Goal: Information Seeking & Learning: Learn about a topic

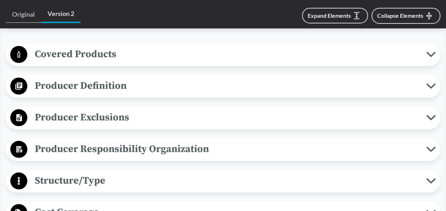
scroll to position [305, 0]
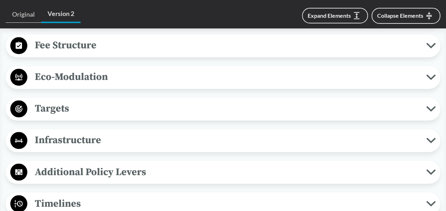
click at [179, 108] on span "Targets" at bounding box center [226, 108] width 399 height 16
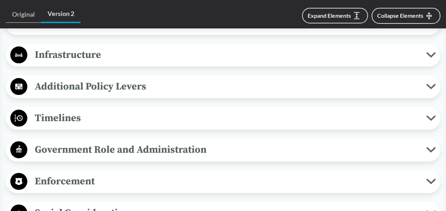
scroll to position [697, 0]
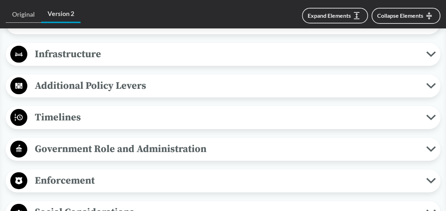
click at [211, 116] on span "Timelines" at bounding box center [226, 117] width 399 height 16
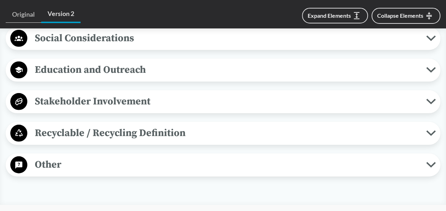
scroll to position [1007, 0]
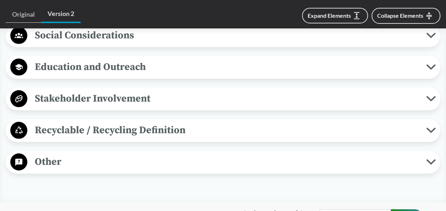
click at [189, 110] on div "Stakeholder Involvement Required Consultation During Plan Development The PRO s…" at bounding box center [223, 98] width 434 height 23
click at [188, 132] on span "Recyclable / Recycling Definition" at bounding box center [226, 130] width 399 height 16
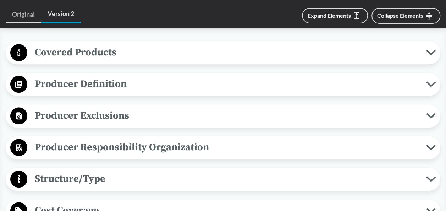
scroll to position [304, 0]
click at [178, 74] on div "Producer Definition Brands The producer is the person who manufactures a produc…" at bounding box center [223, 83] width 434 height 23
click at [177, 79] on span "Producer Definition" at bounding box center [226, 84] width 399 height 16
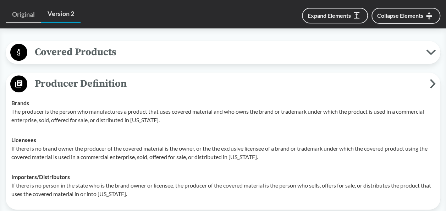
click at [177, 54] on span "Covered Products" at bounding box center [226, 52] width 399 height 16
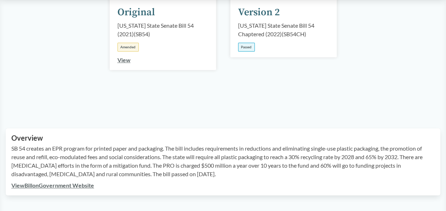
scroll to position [133, 0]
click at [128, 58] on link "View" at bounding box center [123, 59] width 13 height 7
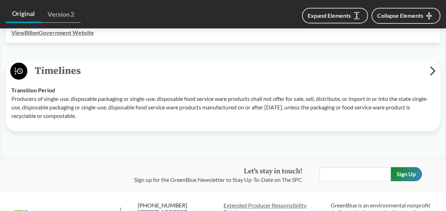
scroll to position [293, 0]
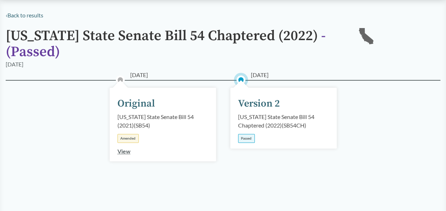
scroll to position [43, 0]
